Goal: Information Seeking & Learning: Learn about a topic

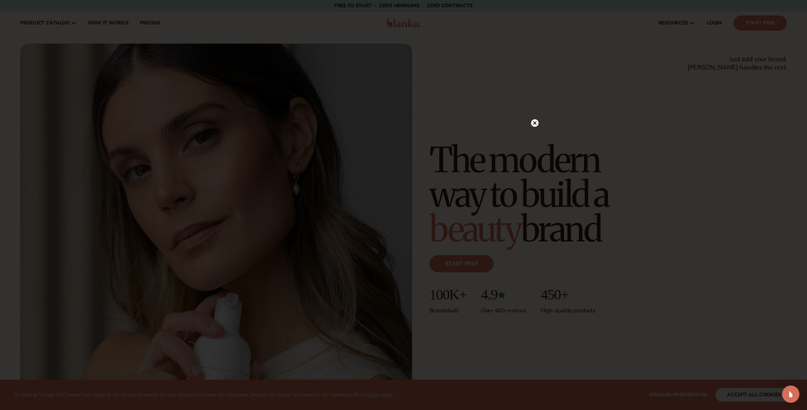
click at [532, 122] on circle at bounding box center [535, 123] width 8 height 8
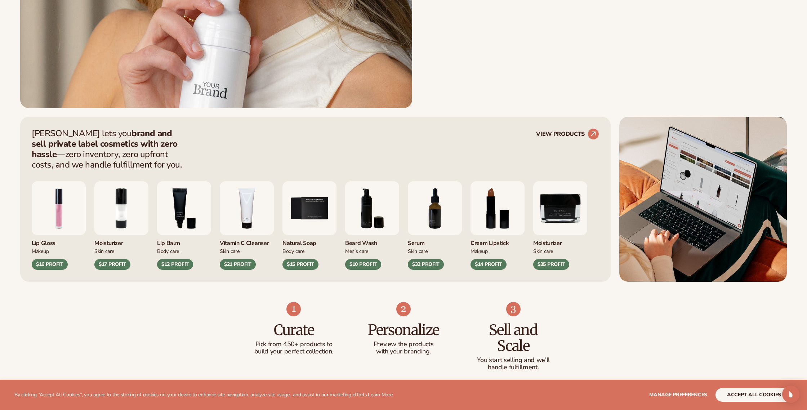
scroll to position [325, 0]
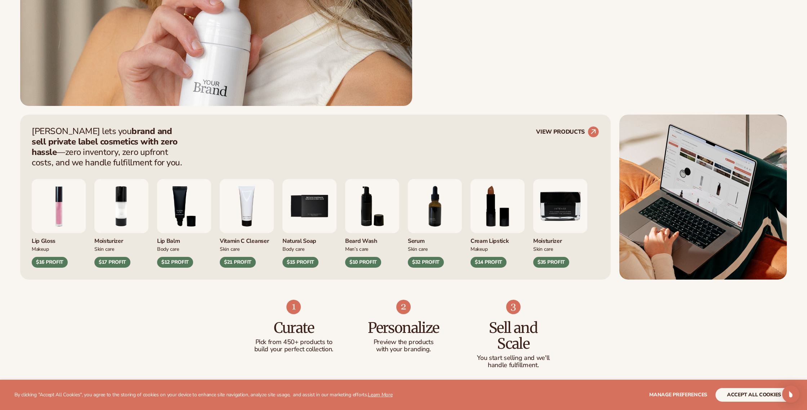
click at [120, 219] on img "2 / 9" at bounding box center [121, 206] width 54 height 54
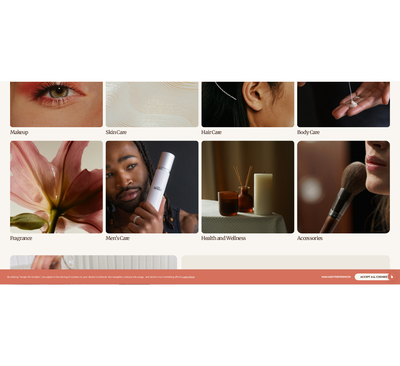
scroll to position [1509, 0]
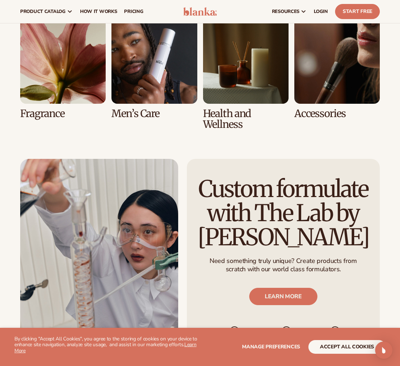
drag, startPoint x: 6, startPoint y: 199, endPoint x: 1, endPoint y: 199, distance: 5.4
click at [1, 199] on div "Custom formulate with The Lab by [PERSON_NAME] Need something truly unique? Cre…" at bounding box center [200, 265] width 400 height 213
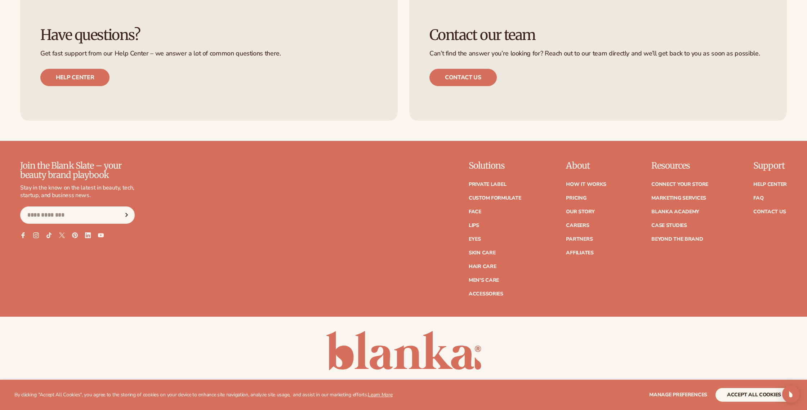
scroll to position [3639, 0]
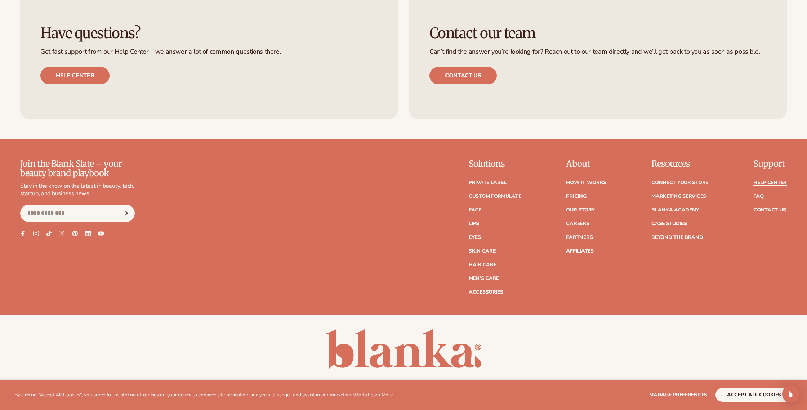
click at [775, 183] on link "Help Center" at bounding box center [771, 182] width 34 height 5
